Goal: Task Accomplishment & Management: Manage account settings

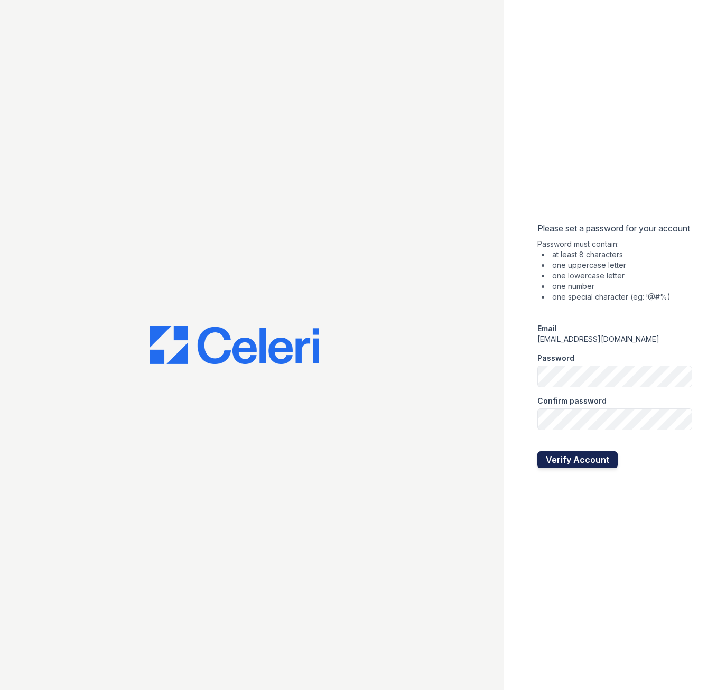
click at [581, 466] on button "Verify Account" at bounding box center [577, 459] width 80 height 17
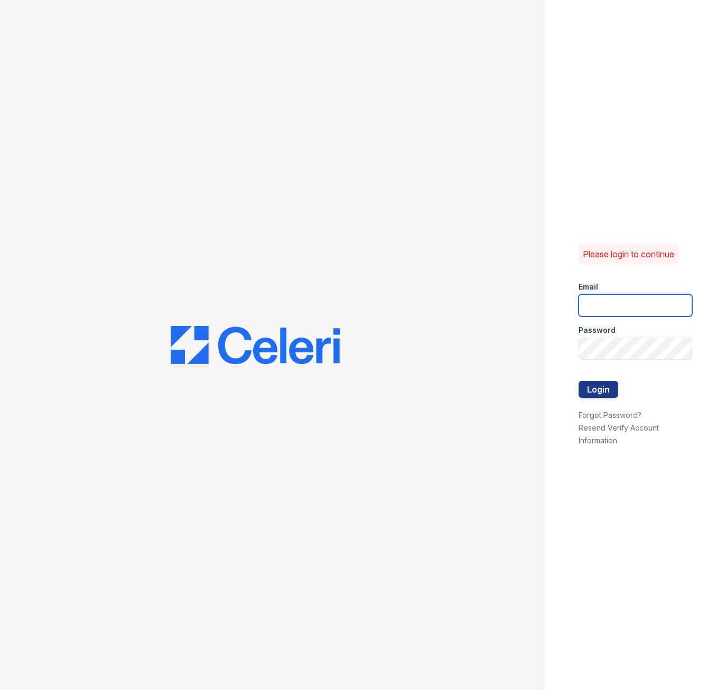
click at [603, 303] on input "email" at bounding box center [635, 305] width 114 height 22
type input "esperanzakh.leasing@sgpropertymgmt.com"
click at [578, 381] on button "Login" at bounding box center [598, 389] width 40 height 17
